Goal: Transaction & Acquisition: Register for event/course

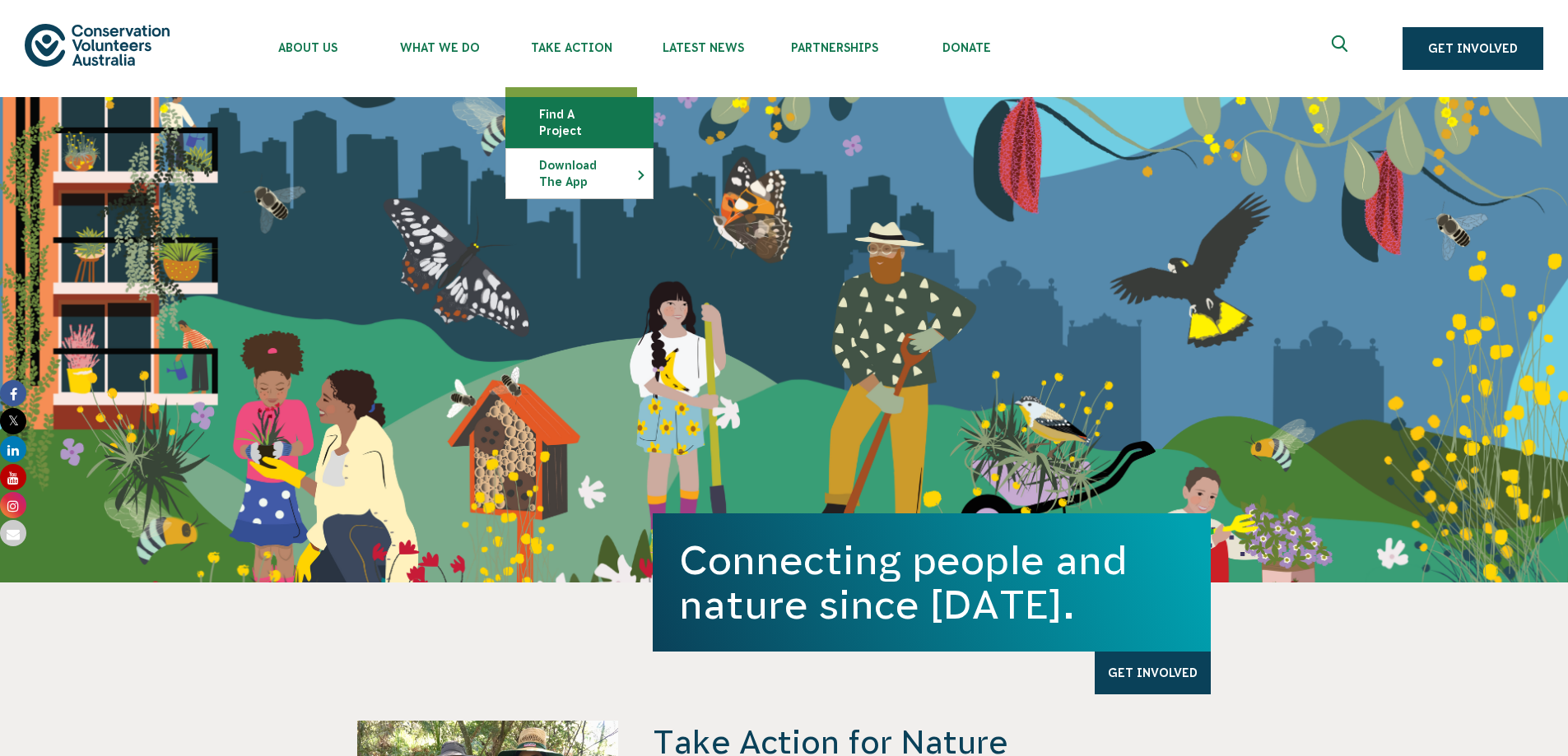
click at [600, 110] on link "Find a project" at bounding box center [579, 123] width 147 height 50
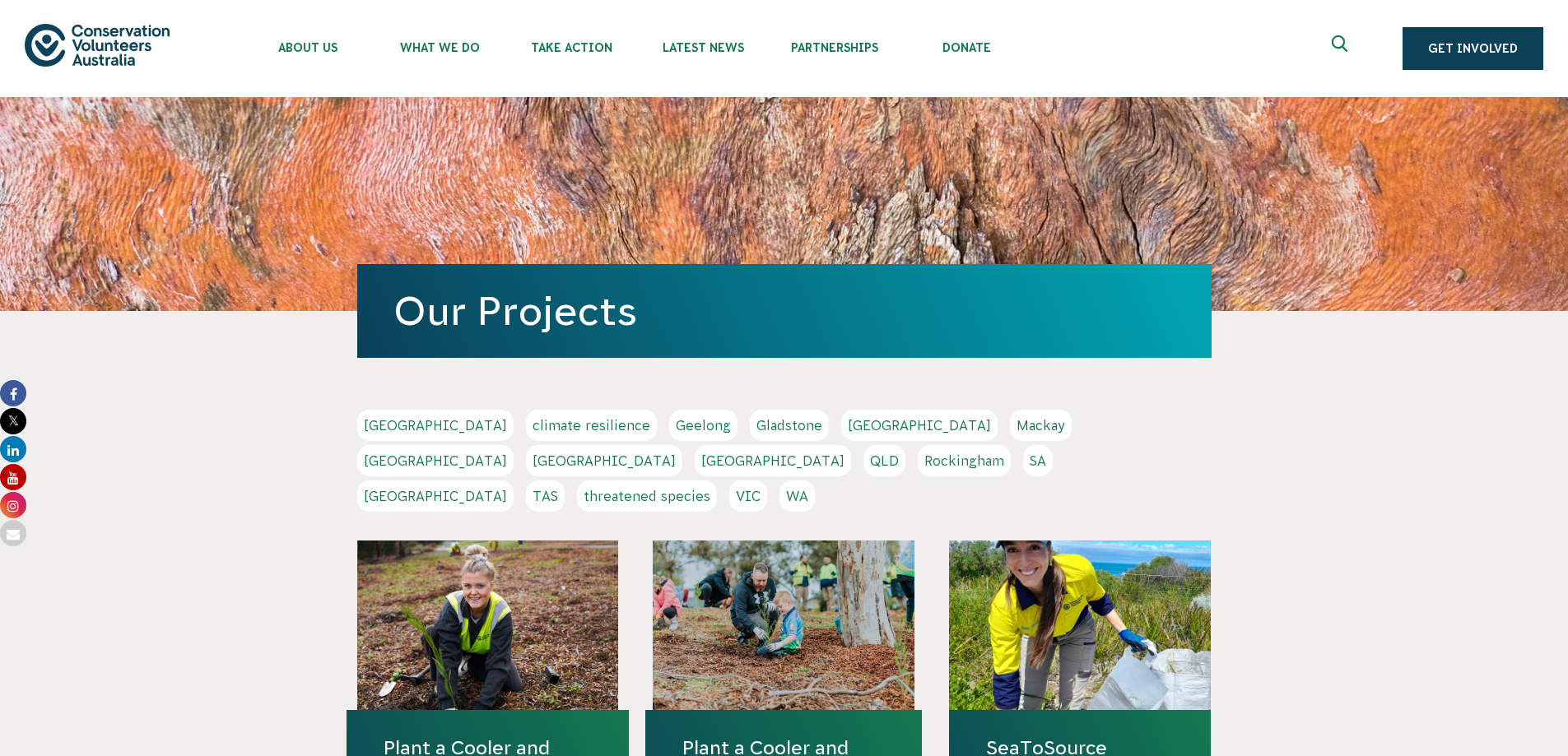
click at [565, 481] on link "TAS" at bounding box center [545, 497] width 39 height 32
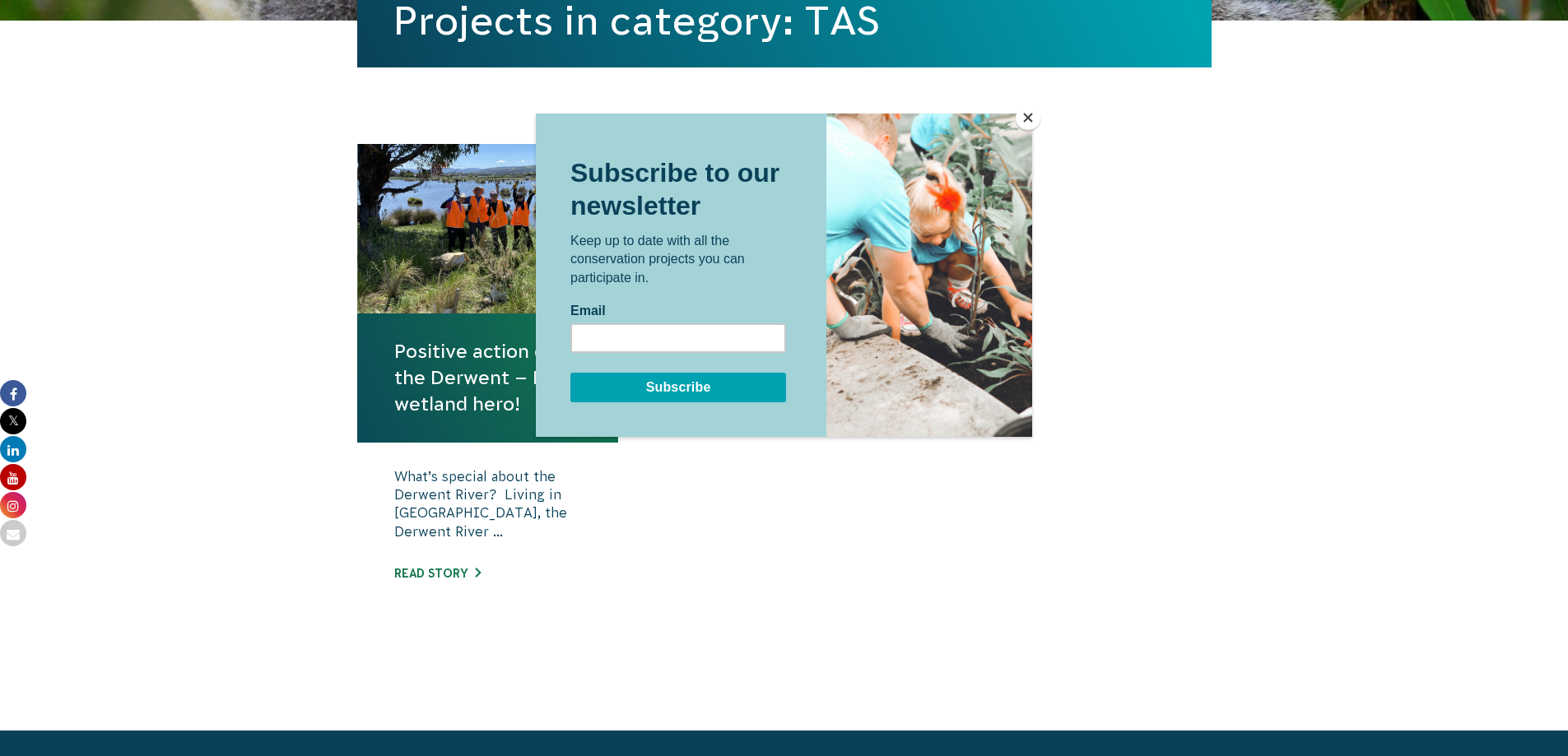
scroll to position [494, 0]
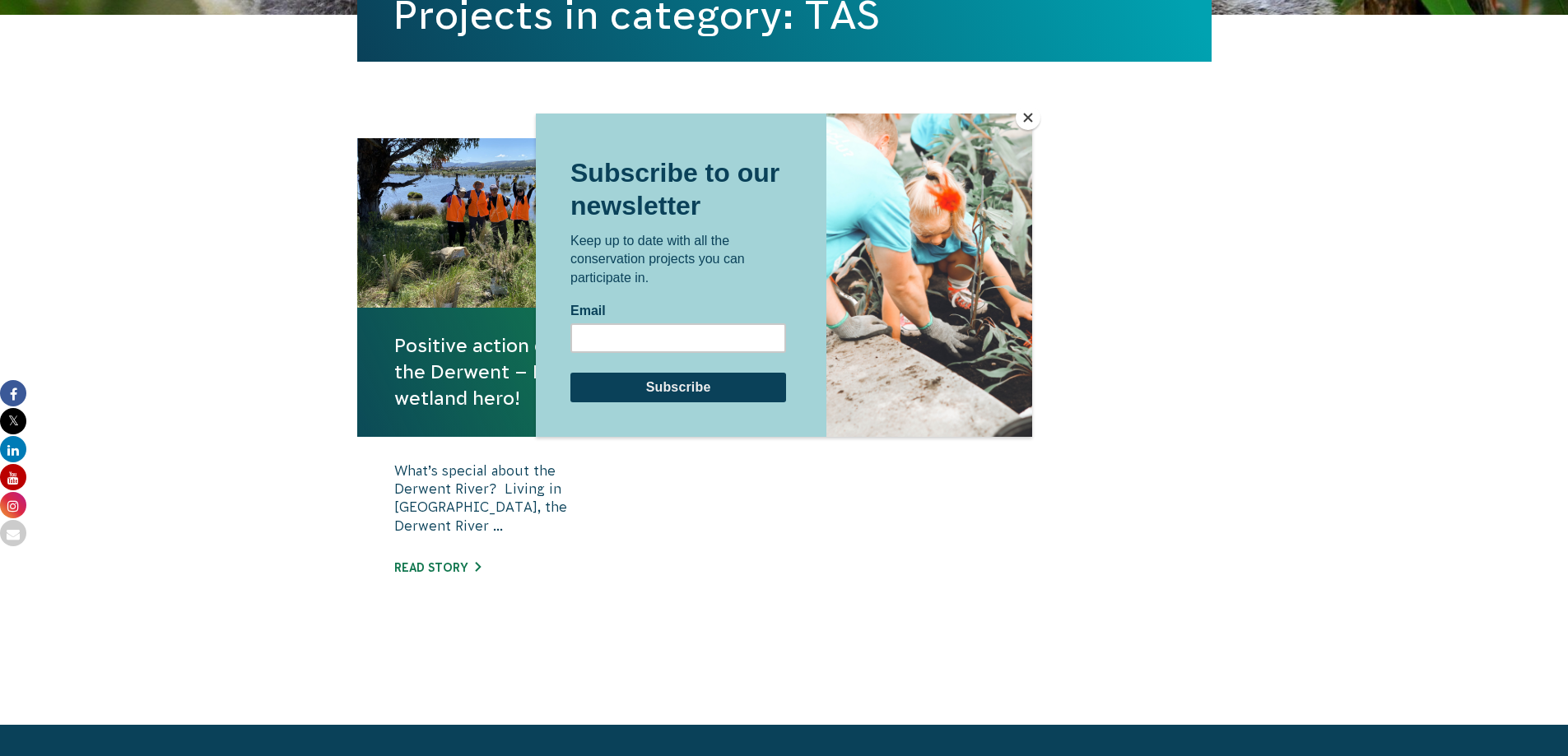
click at [1025, 123] on button "Close" at bounding box center [1028, 118] width 25 height 25
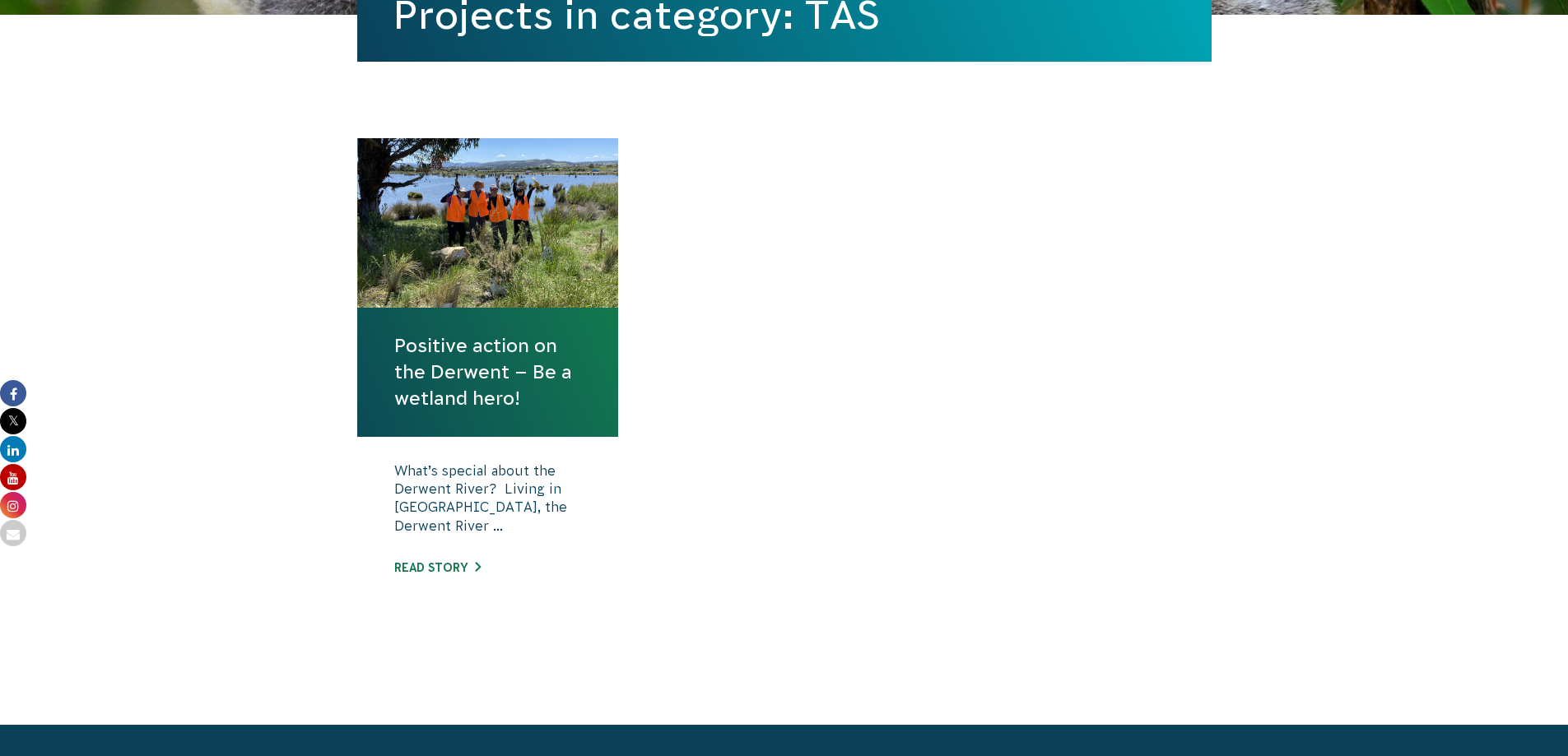
click at [493, 245] on div at bounding box center [488, 223] width 262 height 169
click at [533, 378] on link "Positive action on the Derwent – Be a wetland hero!" at bounding box center [488, 372] width 187 height 80
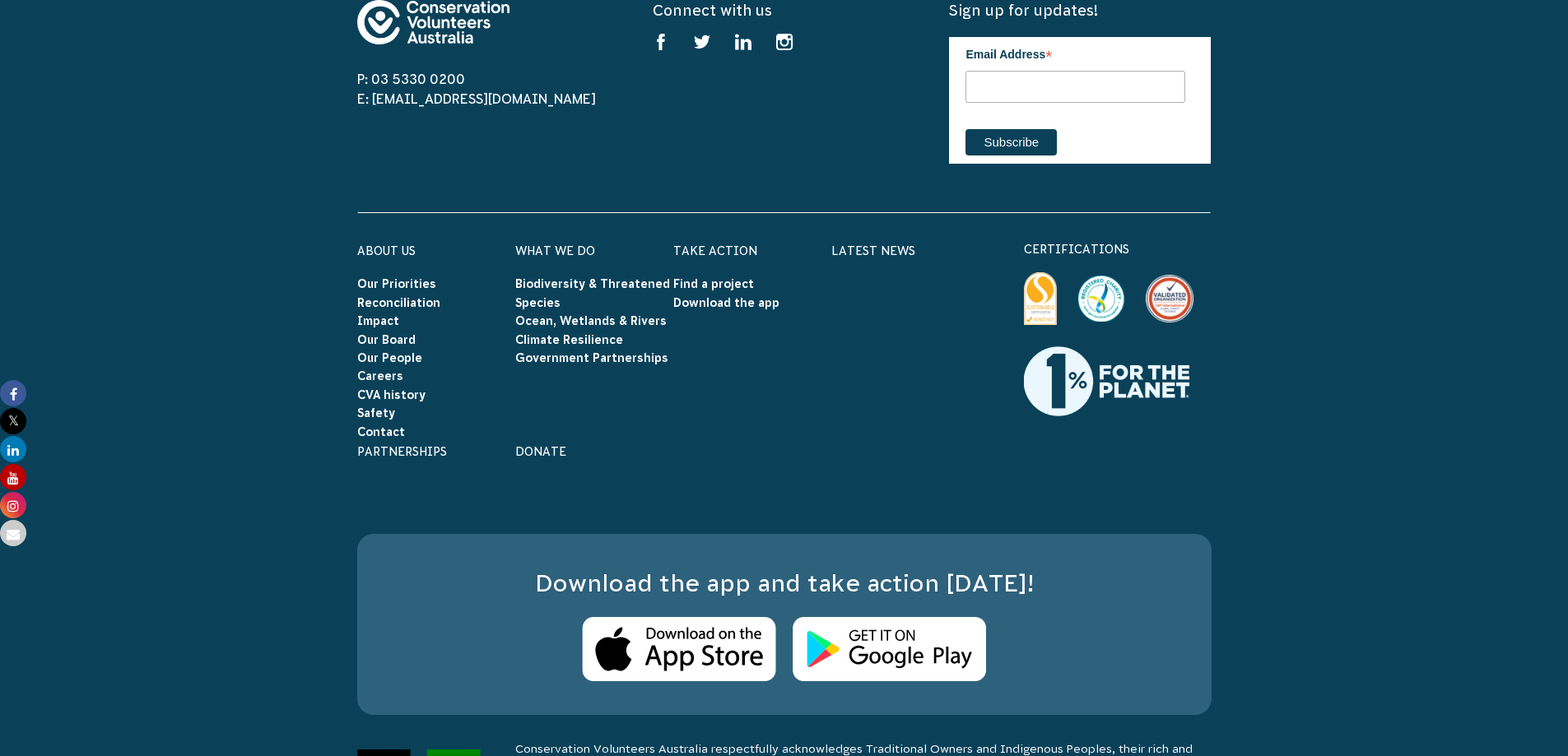
scroll to position [3168, 0]
